Goal: Task Accomplishment & Management: Manage account settings

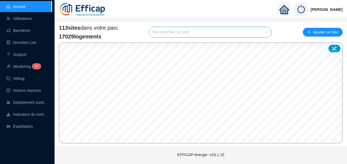
click at [175, 32] on input "search" at bounding box center [208, 32] width 111 height 10
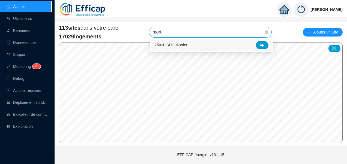
type input "morti"
click at [263, 46] on icon at bounding box center [262, 45] width 4 height 4
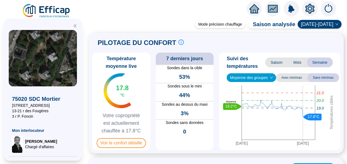
click at [75, 27] on icon "double-left" at bounding box center [75, 26] width 3 height 3
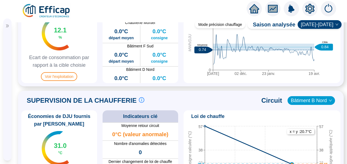
scroll to position [309, 0]
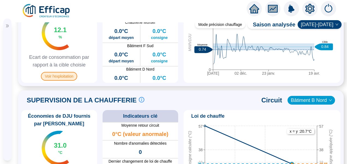
click at [66, 81] on span "Voir l'exploitation" at bounding box center [59, 76] width 36 height 9
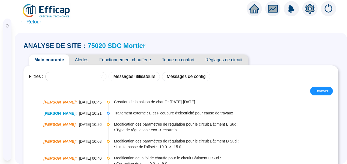
click at [132, 63] on span "Fonctionnement chaufferie" at bounding box center [125, 60] width 63 height 11
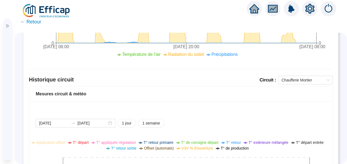
scroll to position [391, 0]
click at [307, 82] on span "Chaufferie Mortier" at bounding box center [306, 80] width 48 height 8
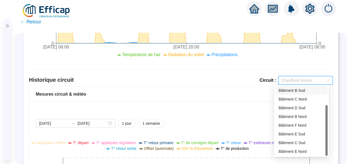
scroll to position [0, 0]
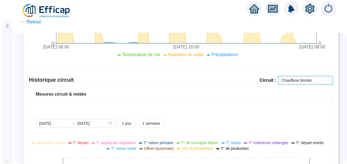
click at [298, 80] on span "Chaufferie Mortier" at bounding box center [306, 80] width 48 height 8
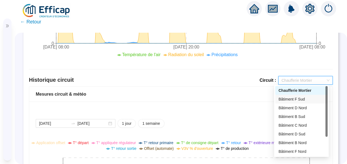
click at [292, 101] on div "Bâtiment F Sud" at bounding box center [302, 100] width 46 height 6
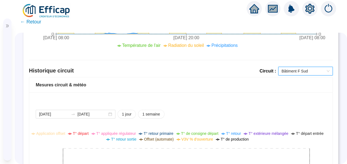
scroll to position [400, 0]
click at [282, 72] on span "Bâtiment F Sud" at bounding box center [306, 71] width 48 height 8
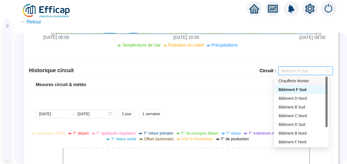
click at [207, 110] on div "[DATE] [DATE] 1 jour 1 semaine" at bounding box center [181, 114] width 290 height 9
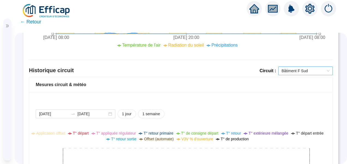
click at [288, 71] on span "Bâtiment F Sud" at bounding box center [306, 71] width 48 height 8
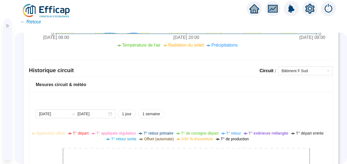
click at [317, 6] on div at bounding box center [309, 8] width 15 height 15
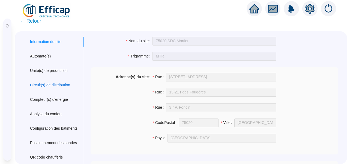
click at [44, 83] on div "Circuit(s) de distribution" at bounding box center [50, 85] width 40 height 6
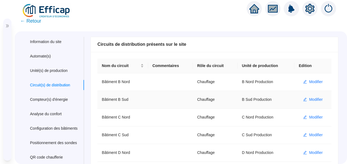
scroll to position [129, 0]
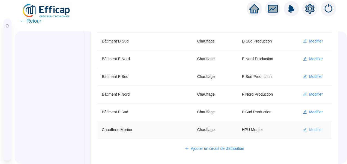
click at [312, 130] on span "Modifier" at bounding box center [316, 130] width 14 height 6
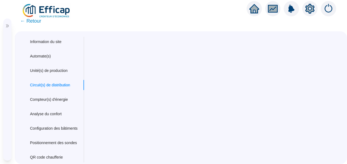
scroll to position [0, 0]
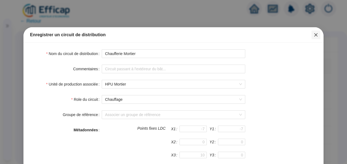
click at [316, 35] on span "Fermer" at bounding box center [316, 35] width 9 height 4
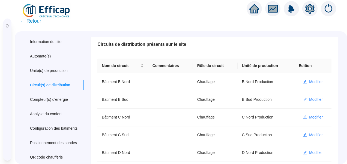
click at [32, 22] on span "← Retour" at bounding box center [30, 21] width 21 height 8
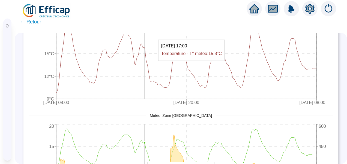
drag, startPoint x: 144, startPoint y: 74, endPoint x: 141, endPoint y: 39, distance: 34.5
click at [141, 39] on icon "[DATE] 08:00 [DATE] 20:00 [DATE] 08:00 9°C 12°C 15°C 18°C 21°C min max" at bounding box center [179, 51] width 300 height 115
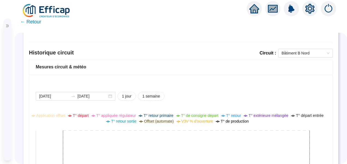
scroll to position [418, 0]
click at [289, 54] on span "Bâtiment B Nord" at bounding box center [306, 54] width 48 height 8
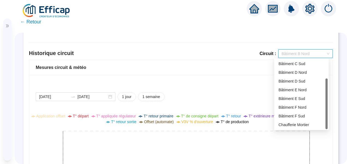
scroll to position [0, 0]
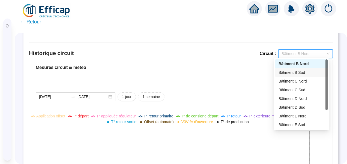
drag, startPoint x: 327, startPoint y: 74, endPoint x: 324, endPoint y: 43, distance: 31.2
click at [324, 43] on body "☰ 75020 SDC Mortier [STREET_ADDRESS] 13-21 r des Fougères 3 r [PERSON_NAME] Mon…" at bounding box center [173, 82] width 347 height 164
click at [222, 85] on div "[DATE] [DATE] 1 jour 1 semaine Application offset T° départ T° appliquée régula…" at bounding box center [181, 151] width 304 height 153
click at [294, 57] on span "Bâtiment B Nord" at bounding box center [306, 54] width 48 height 8
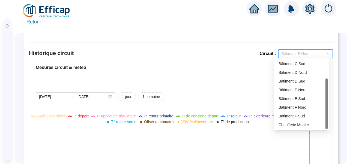
drag, startPoint x: 327, startPoint y: 81, endPoint x: 328, endPoint y: 117, distance: 36.3
click at [328, 117] on div "268 269 270 Bâtiment C Nord Bâtiment C Sud Bâtiment D Nord Bâtiment D Sud Bâtim…" at bounding box center [301, 94] width 55 height 72
click at [177, 83] on div "[DATE] [DATE] 1 jour 1 semaine Application offset T° départ T° appliquée régula…" at bounding box center [181, 151] width 304 height 153
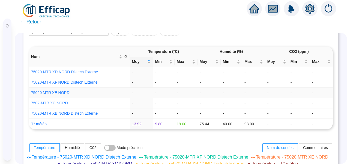
scroll to position [0, 0]
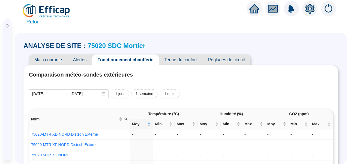
click at [100, 33] on div "ANALYSE DE SITE : 75020 SDC Mortier Main courante Alertes Fonctionnement chauff…" at bounding box center [181, 99] width 332 height 132
click at [103, 46] on link "75020 SDC Mortier" at bounding box center [117, 45] width 58 height 7
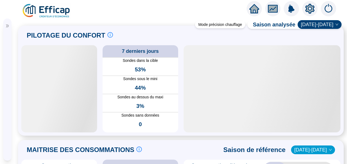
scroll to position [7, 0]
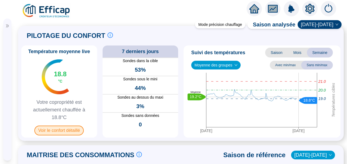
click at [63, 129] on span "Voir le confort détaillé" at bounding box center [58, 131] width 49 height 10
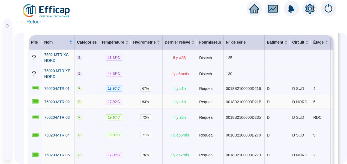
scroll to position [81, 0]
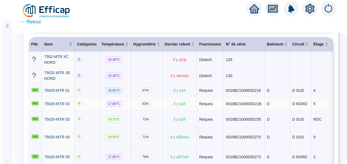
click at [132, 107] on td "63 %" at bounding box center [146, 103] width 31 height 13
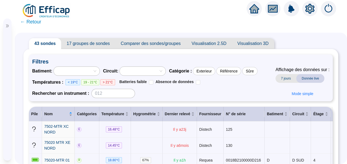
scroll to position [0, 0]
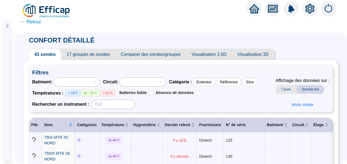
click at [6, 26] on icon "double-right" at bounding box center [7, 26] width 4 height 4
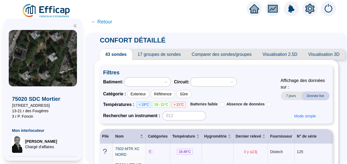
click at [75, 26] on icon "double-left" at bounding box center [75, 26] width 4 height 4
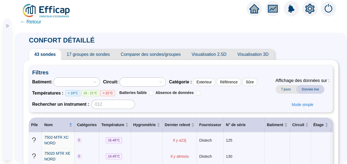
click at [308, 9] on icon "setting" at bounding box center [310, 9] width 4 height 4
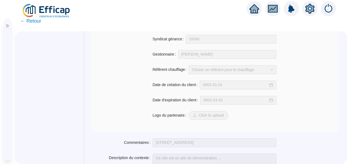
scroll to position [507, 0]
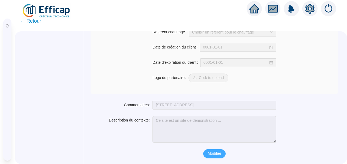
click at [207, 157] on button "Modifier" at bounding box center [214, 154] width 22 height 9
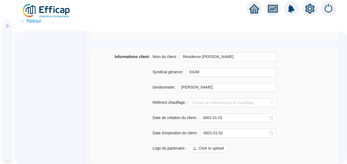
scroll to position [468, 0]
click at [209, 73] on input "OGIM" at bounding box center [231, 72] width 91 height 9
drag, startPoint x: 201, startPoint y: 72, endPoint x: 171, endPoint y: 69, distance: 30.1
click at [171, 69] on div "Syndicat gérance OGIM" at bounding box center [215, 72] width 124 height 9
paste input "CANOPEE GESTION RIVE SUD"
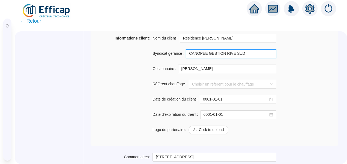
scroll to position [486, 0]
paste input "[EMAIL_ADDRESS][DOMAIN_NAME]"
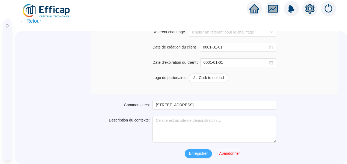
type input "CANOPEE GESTION RIVE SUD [EMAIL_ADDRESS][DOMAIN_NAME]"
click at [197, 156] on span "Enregistrer" at bounding box center [198, 154] width 19 height 6
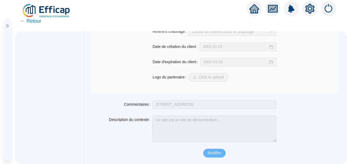
scroll to position [507, 0]
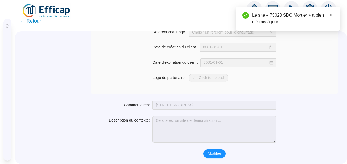
click at [5, 27] on icon "double-right" at bounding box center [7, 26] width 4 height 4
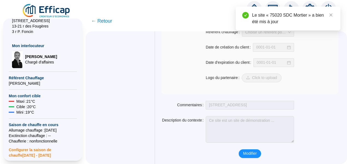
scroll to position [84, 0]
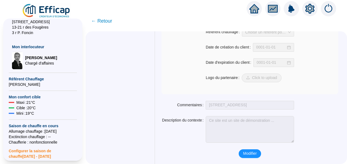
click at [106, 20] on span "← Retour" at bounding box center [101, 21] width 21 height 8
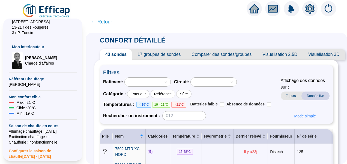
click at [102, 20] on span "← Retour" at bounding box center [101, 22] width 21 height 8
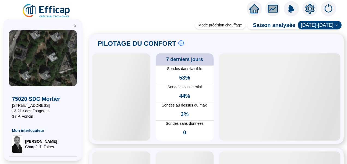
click at [75, 24] on icon "double-left" at bounding box center [75, 26] width 4 height 4
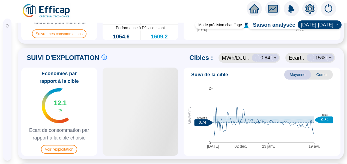
scroll to position [231, 0]
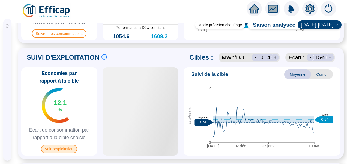
click at [58, 154] on span "Voir l'exploitation" at bounding box center [59, 149] width 36 height 9
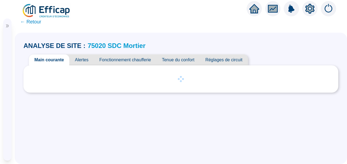
click at [127, 59] on span "Fonctionnement chaufferie" at bounding box center [125, 60] width 63 height 11
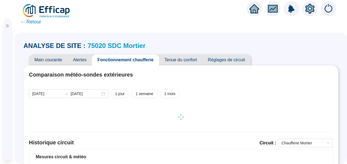
scroll to position [73, 0]
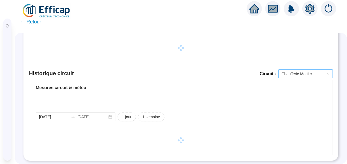
click at [299, 72] on span "Chaufferie Mortier" at bounding box center [306, 74] width 48 height 8
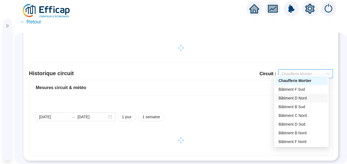
click at [302, 100] on div "Bâtiment D Nord" at bounding box center [302, 99] width 46 height 6
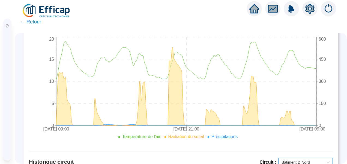
scroll to position [284, 0]
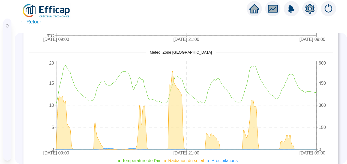
click at [310, 8] on icon "setting" at bounding box center [310, 9] width 10 height 10
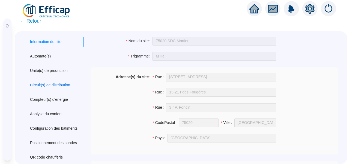
click at [52, 87] on div "Circuit(s) de distribution" at bounding box center [50, 85] width 40 height 6
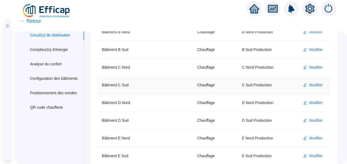
scroll to position [50, 0]
click at [309, 102] on span "Modifier" at bounding box center [316, 103] width 14 height 6
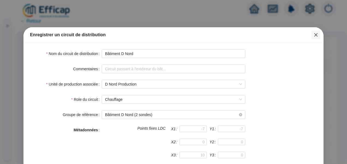
click at [314, 37] on icon "close" at bounding box center [316, 35] width 4 height 4
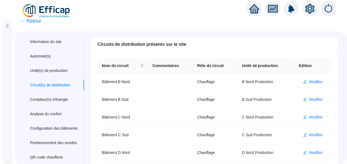
click at [34, 21] on span "← Retour" at bounding box center [30, 21] width 21 height 8
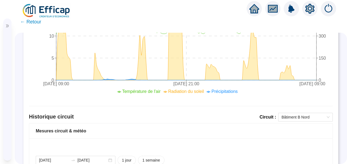
scroll to position [353, 0]
click at [296, 120] on span "Bâtiment B Nord" at bounding box center [306, 118] width 48 height 8
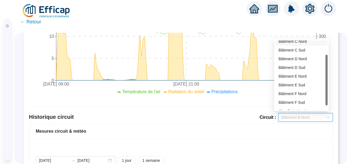
scroll to position [21, 0]
click at [295, 58] on div "Bâtiment D Nord" at bounding box center [302, 59] width 46 height 6
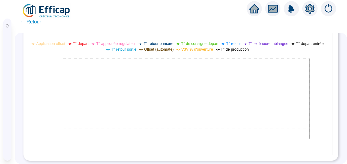
scroll to position [453, 0]
